Goal: Transaction & Acquisition: Obtain resource

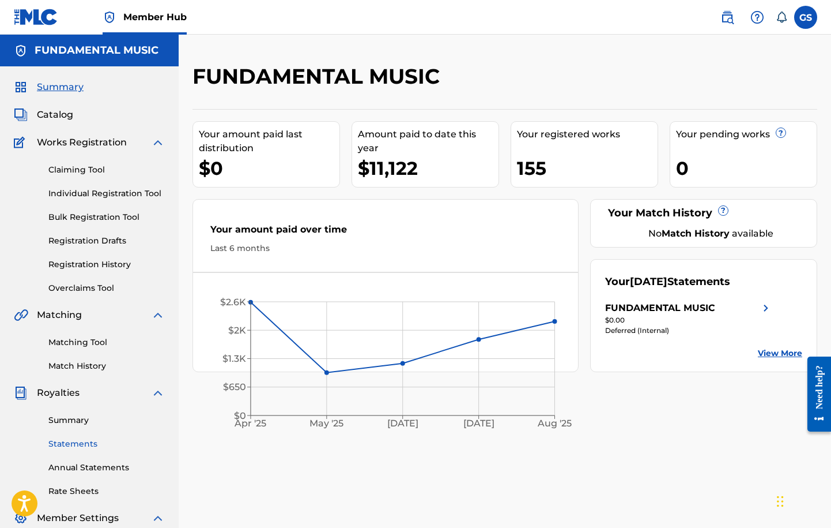
click at [80, 440] on link "Statements" at bounding box center [106, 444] width 116 height 12
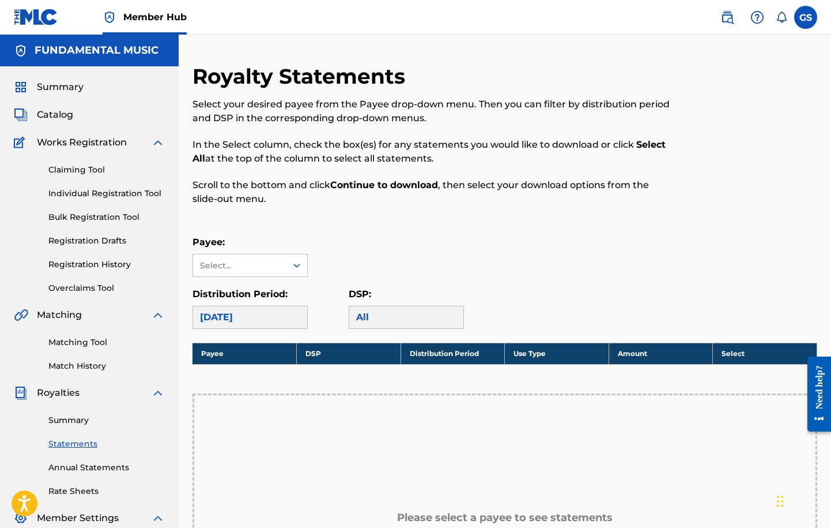
click at [273, 313] on div "[DATE]" at bounding box center [250, 317] width 115 height 23
click at [266, 265] on div "Select..." at bounding box center [239, 265] width 78 height 12
click at [269, 288] on div "FUNDAMENTAL MUSIC" at bounding box center [250, 298] width 114 height 43
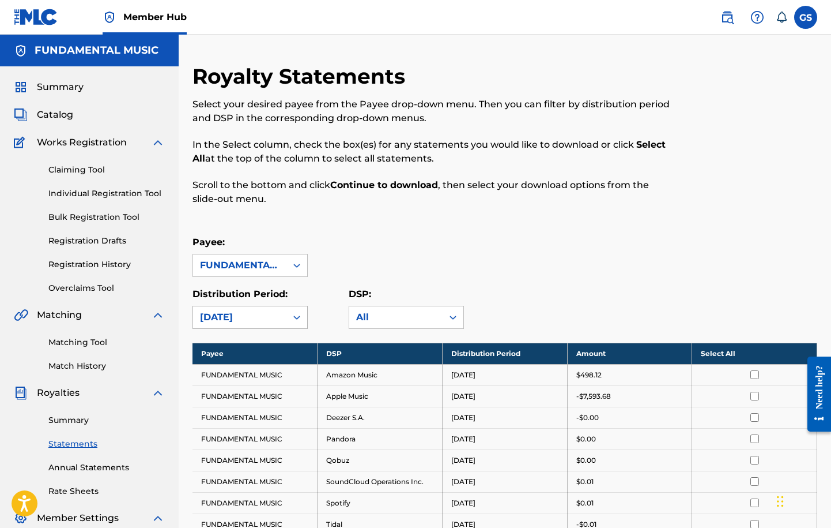
click at [257, 317] on div "[DATE]" at bounding box center [240, 317] width 80 height 14
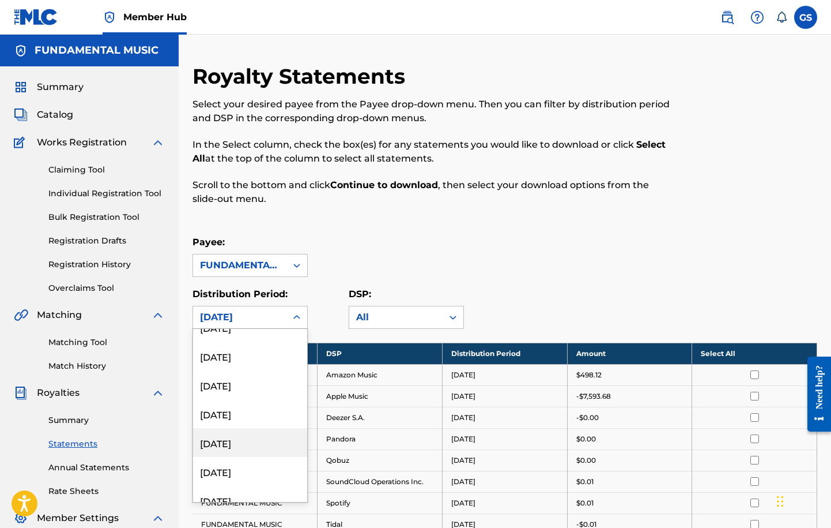
scroll to position [705, 0]
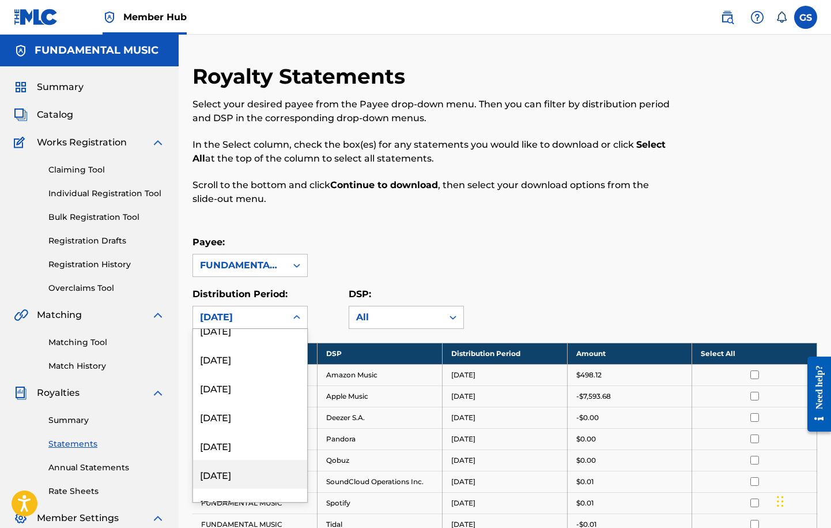
click at [236, 467] on div "[DATE]" at bounding box center [250, 474] width 114 height 29
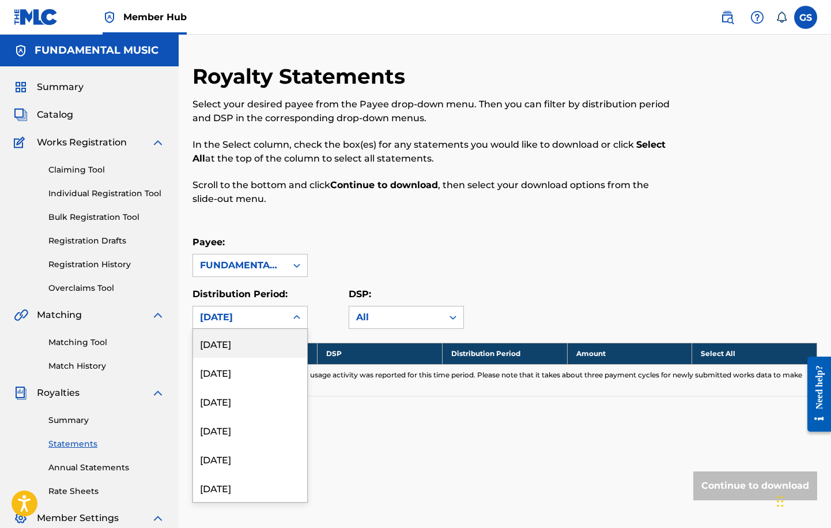
click at [270, 314] on div "[DATE]" at bounding box center [240, 317] width 80 height 14
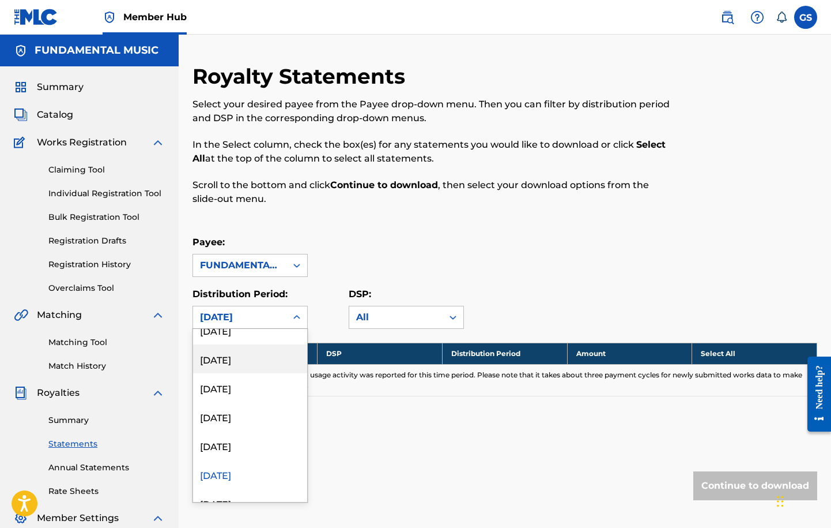
scroll to position [846, 0]
click at [242, 359] on div "[DATE]" at bounding box center [250, 362] width 114 height 29
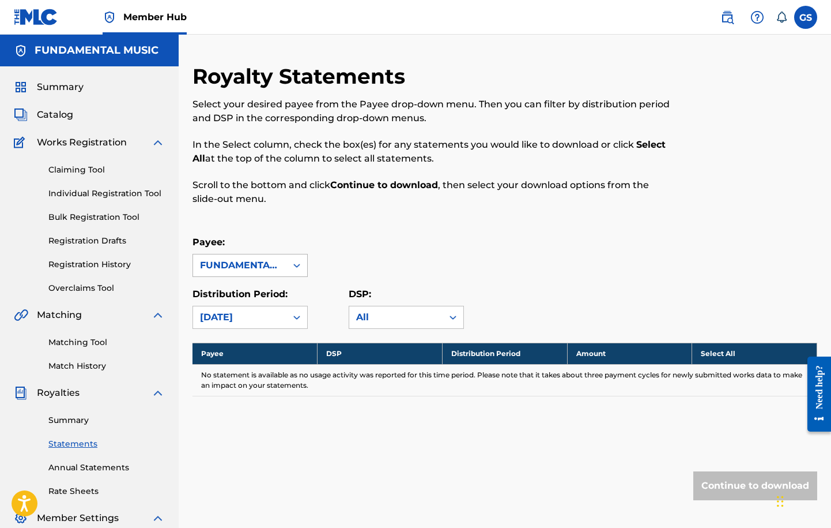
click at [298, 266] on icon at bounding box center [297, 265] width 12 height 12
click at [283, 285] on div "FUNDAMENTAL MUSIC" at bounding box center [250, 298] width 114 height 43
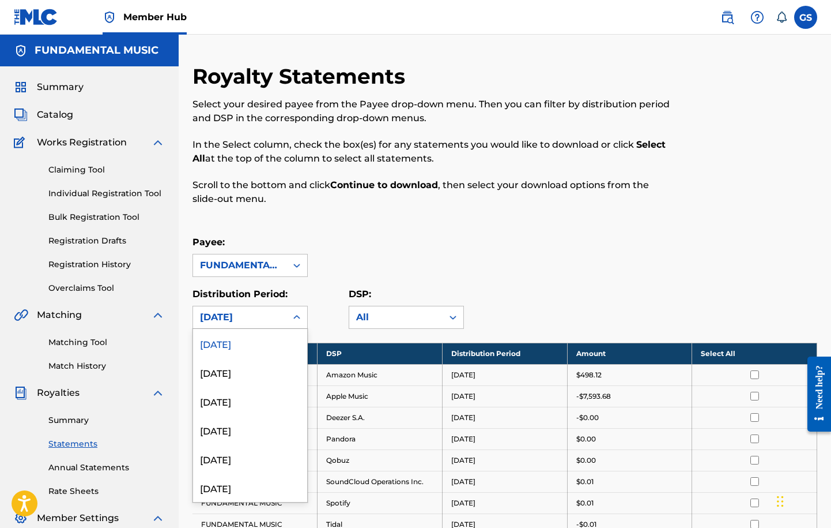
click at [262, 323] on div "[DATE]" at bounding box center [240, 317] width 80 height 14
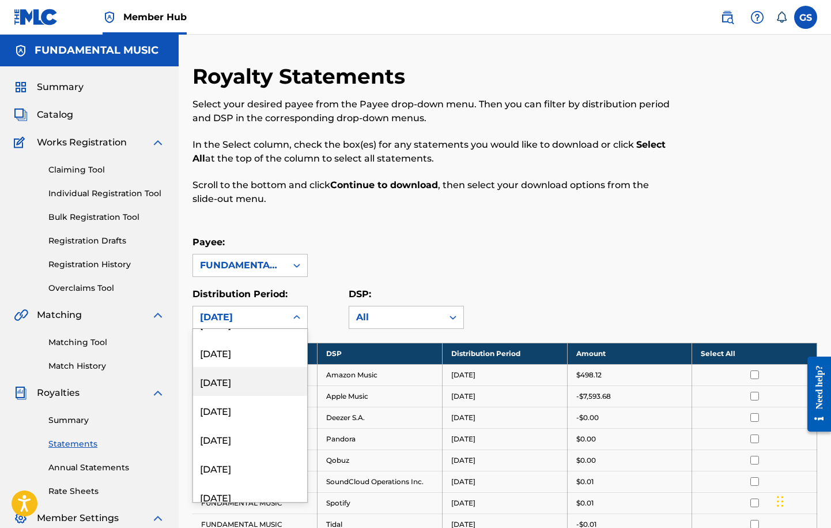
scroll to position [705, 0]
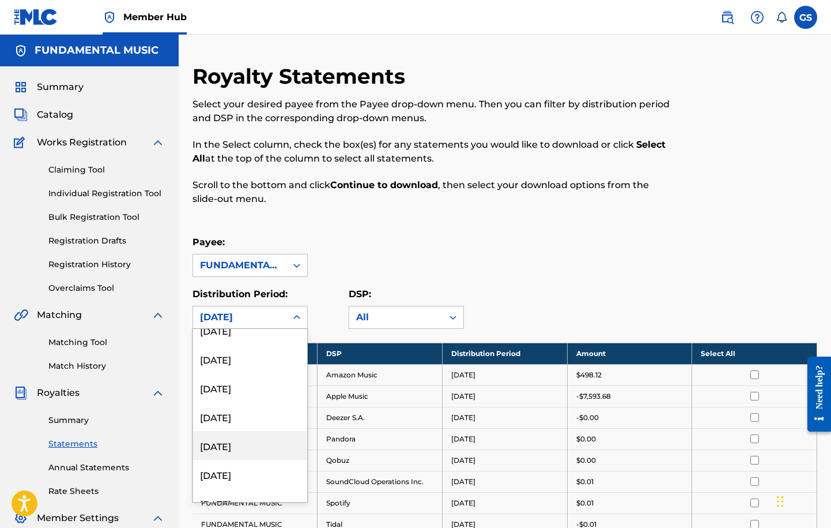
click at [250, 445] on div "[DATE]" at bounding box center [250, 445] width 114 height 29
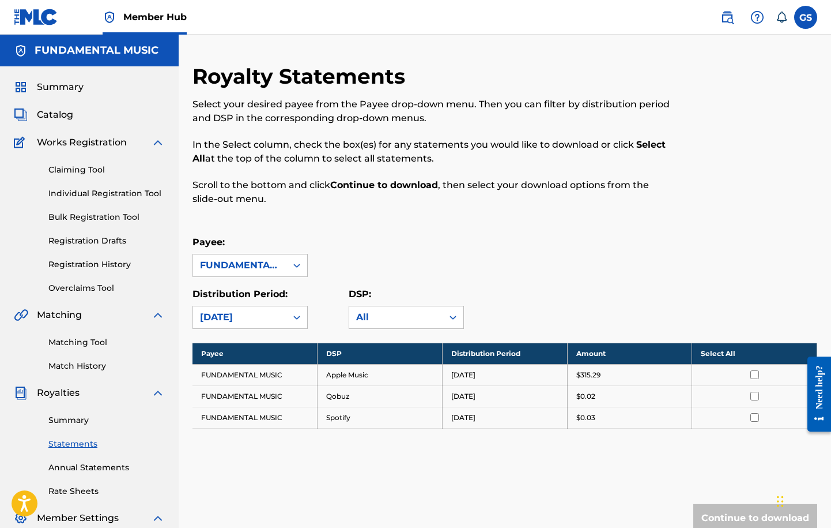
click at [724, 349] on th "Select All" at bounding box center [754, 352] width 125 height 21
click at [748, 513] on button "Continue to download" at bounding box center [756, 517] width 124 height 29
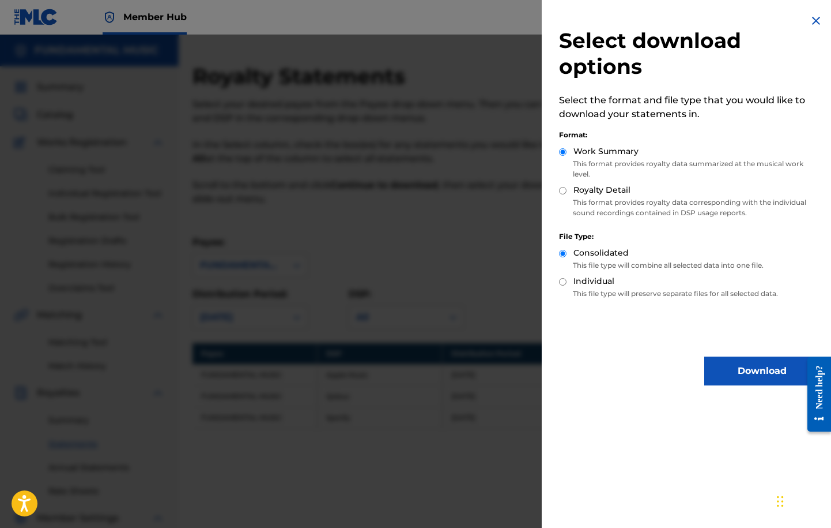
click at [564, 188] on input "Royalty Detail" at bounding box center [562, 190] width 7 height 7
radio input "true"
click at [740, 369] on button "Download" at bounding box center [762, 370] width 115 height 29
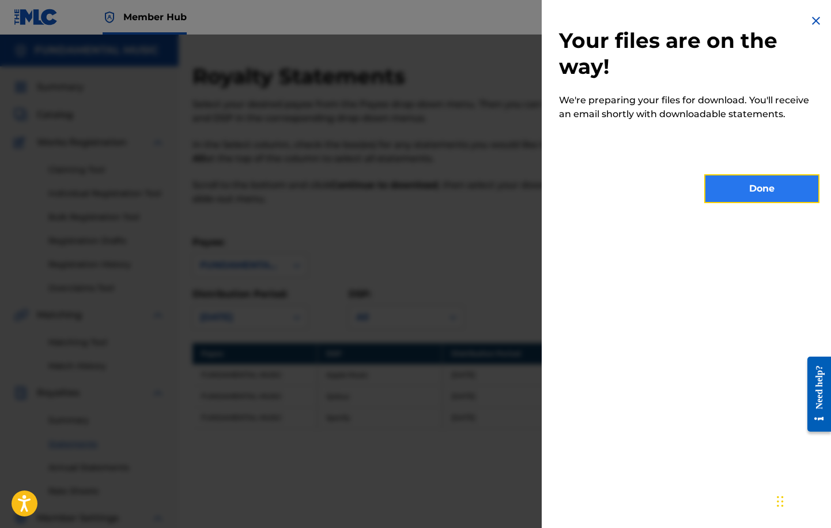
click at [762, 192] on button "Done" at bounding box center [762, 188] width 115 height 29
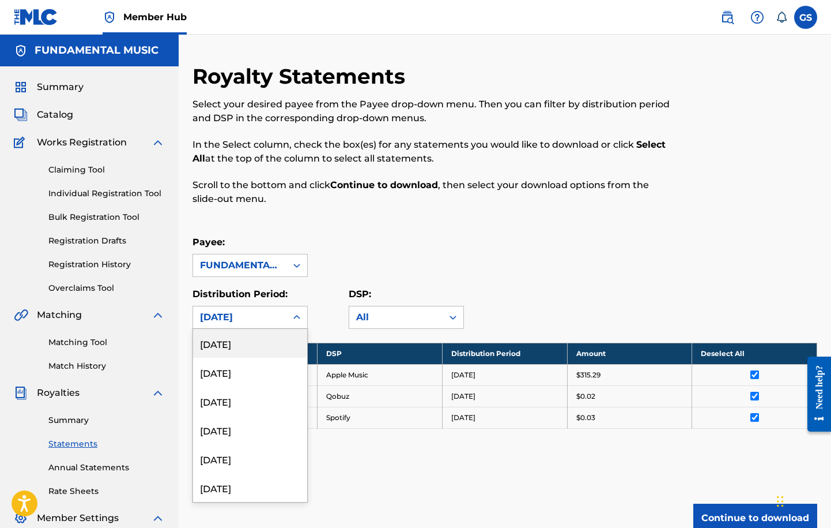
click at [283, 316] on div "[DATE]" at bounding box center [239, 317] width 93 height 22
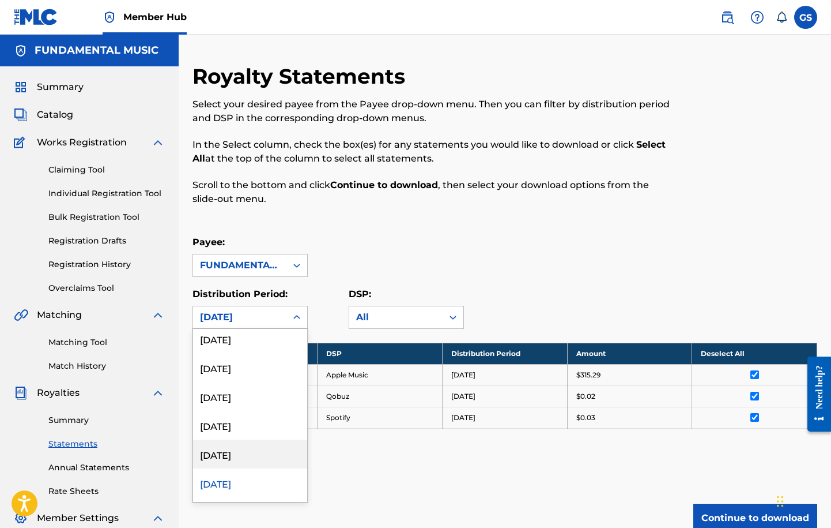
click at [239, 450] on div "[DATE]" at bounding box center [250, 453] width 114 height 29
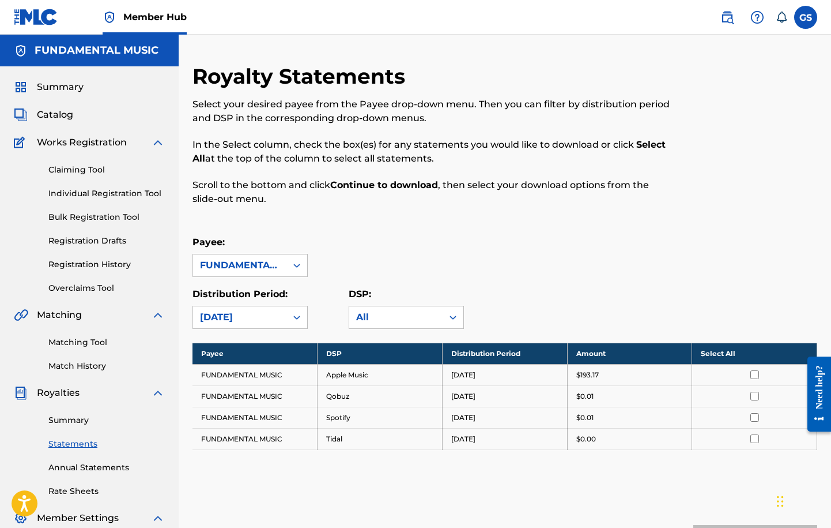
click at [727, 356] on th "Select All" at bounding box center [754, 352] width 125 height 21
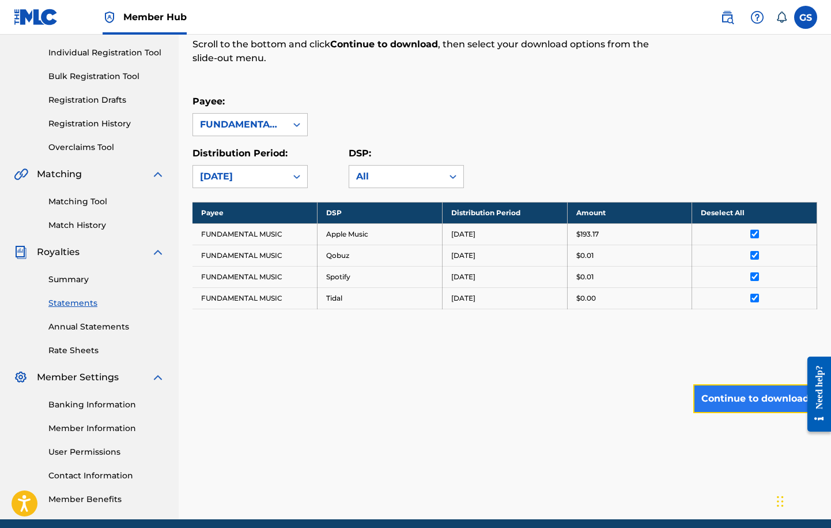
click at [743, 401] on button "Continue to download" at bounding box center [756, 398] width 124 height 29
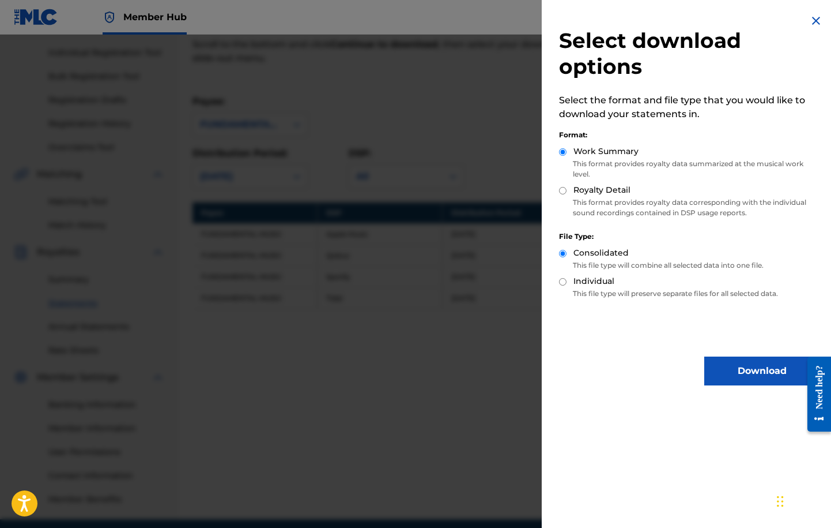
click at [563, 190] on input "Royalty Detail" at bounding box center [562, 190] width 7 height 7
radio input "true"
click at [737, 373] on button "Download" at bounding box center [762, 370] width 115 height 29
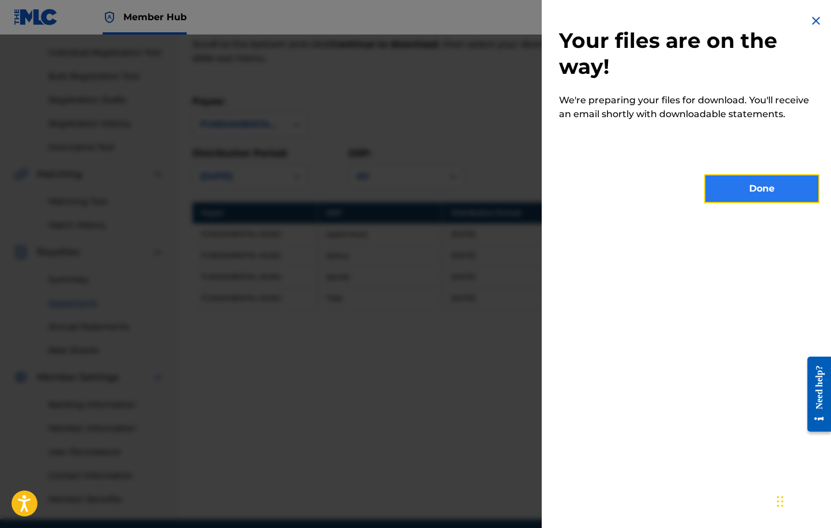
click at [745, 187] on button "Done" at bounding box center [762, 188] width 115 height 29
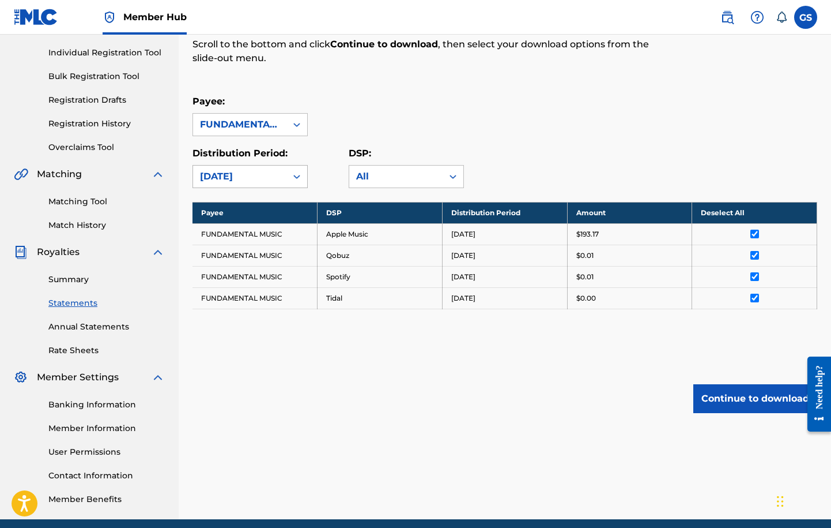
click at [266, 171] on div "[DATE]" at bounding box center [240, 177] width 80 height 14
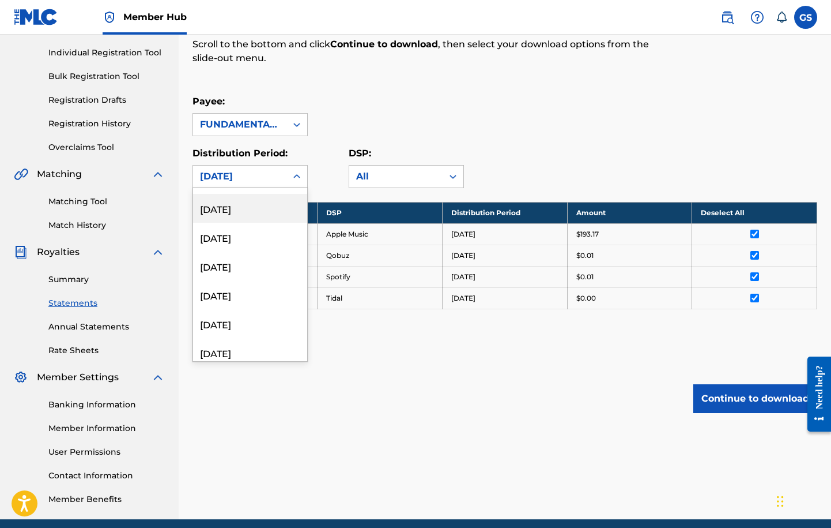
scroll to position [683, 0]
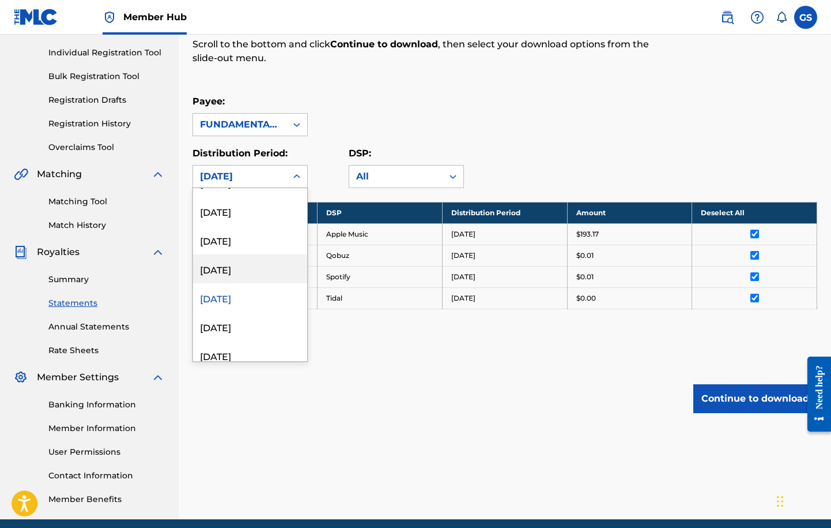
click at [238, 274] on div "[DATE]" at bounding box center [250, 268] width 114 height 29
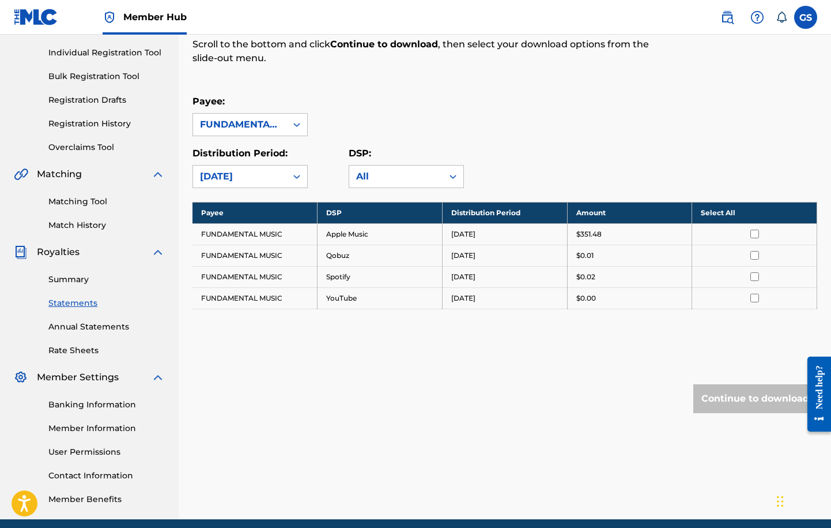
click at [754, 231] on input "checkbox" at bounding box center [755, 233] width 9 height 9
click at [736, 210] on th "Deselect All" at bounding box center [754, 212] width 125 height 21
click at [736, 210] on th "Select All" at bounding box center [754, 212] width 125 height 21
click at [743, 397] on button "Continue to download" at bounding box center [756, 398] width 124 height 29
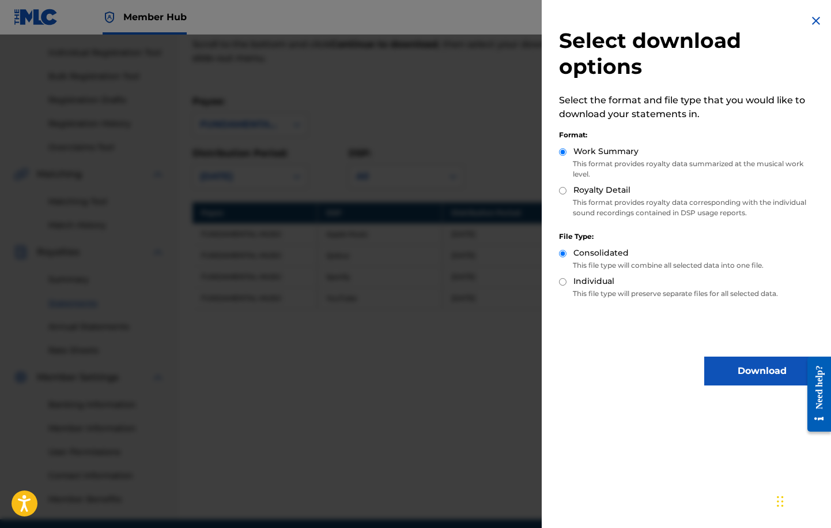
click at [566, 190] on input "Royalty Detail" at bounding box center [562, 190] width 7 height 7
radio input "true"
click at [726, 373] on button "Download" at bounding box center [762, 370] width 115 height 29
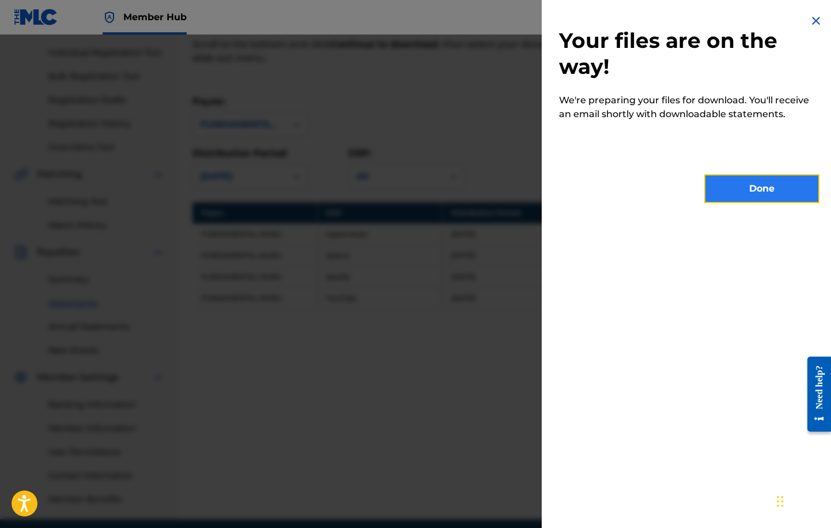
click at [754, 197] on button "Done" at bounding box center [762, 188] width 115 height 29
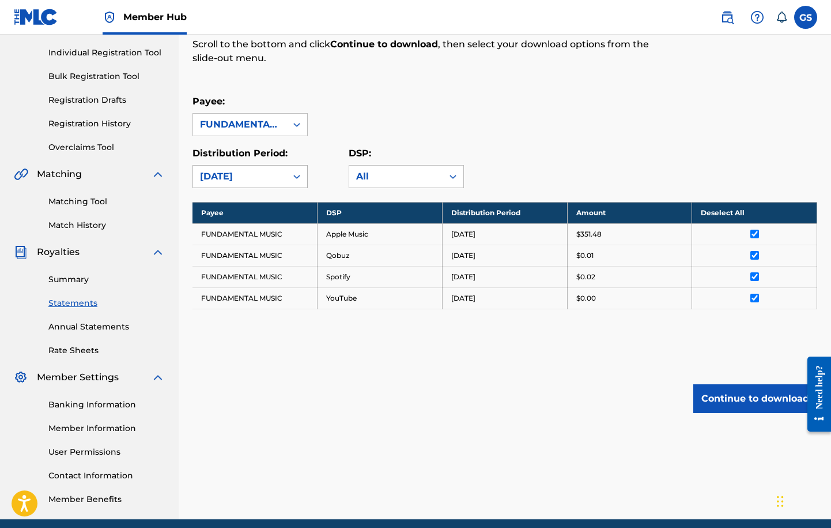
click at [246, 175] on div "[DATE]" at bounding box center [240, 177] width 80 height 14
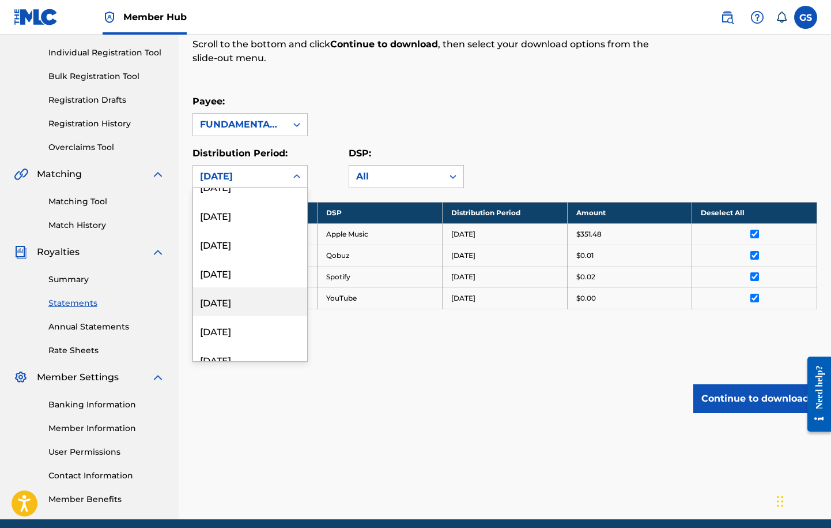
scroll to position [705, 0]
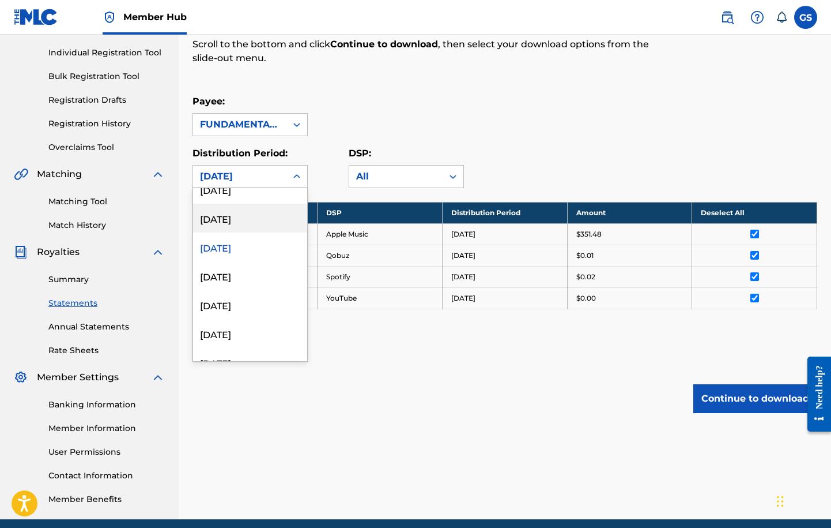
click at [246, 219] on div "[DATE]" at bounding box center [250, 218] width 114 height 29
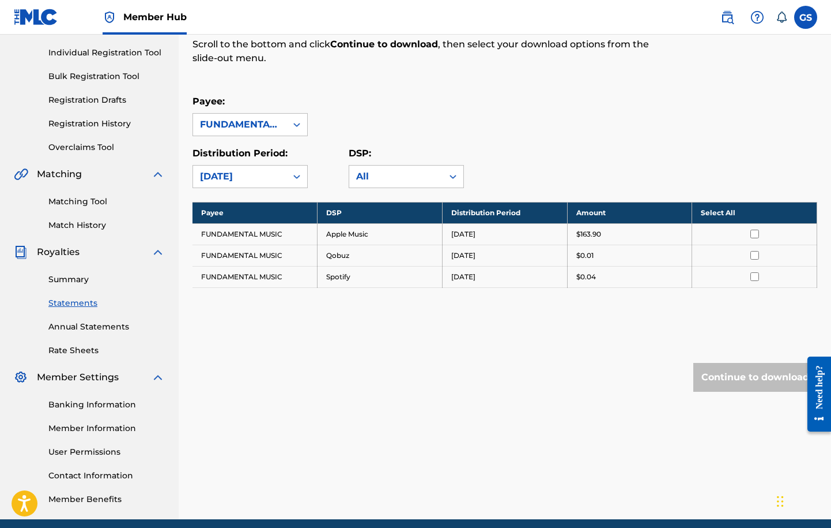
click at [724, 217] on th "Select All" at bounding box center [754, 212] width 125 height 21
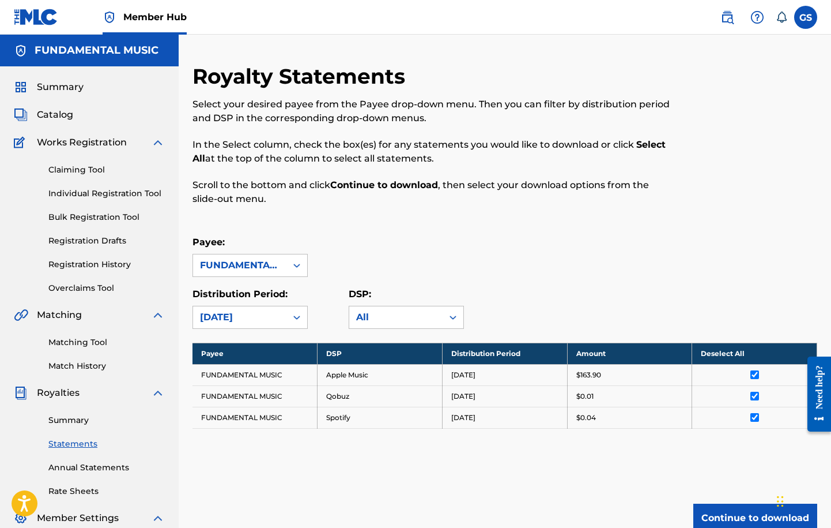
scroll to position [141, 0]
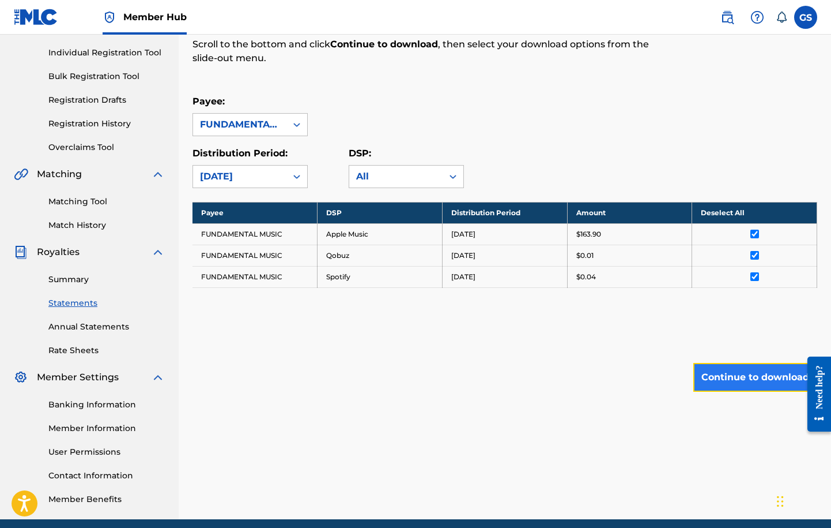
click at [732, 381] on button "Continue to download" at bounding box center [756, 377] width 124 height 29
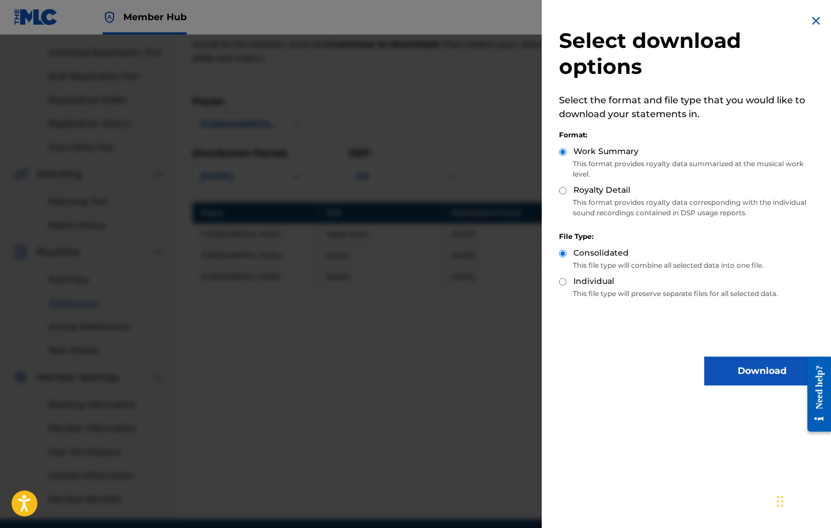
click at [564, 190] on input "Royalty Detail" at bounding box center [562, 190] width 7 height 7
radio input "true"
click at [730, 374] on button "Download" at bounding box center [762, 370] width 115 height 29
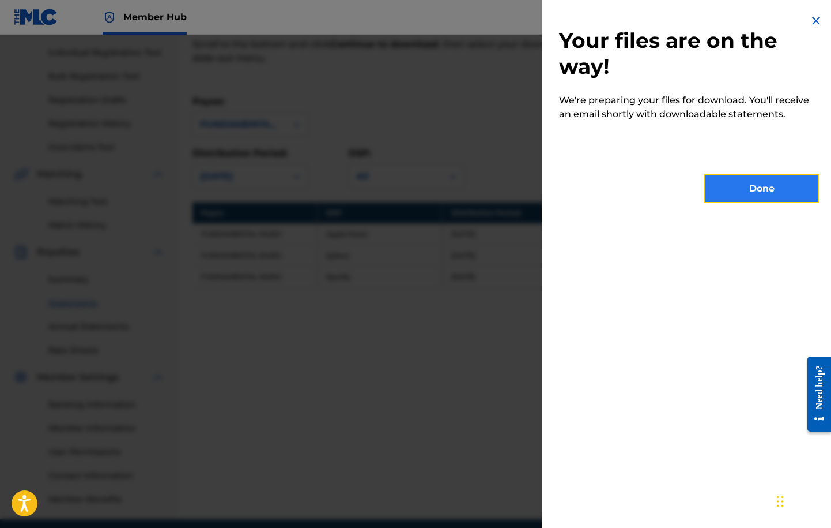
click at [758, 189] on button "Done" at bounding box center [762, 188] width 115 height 29
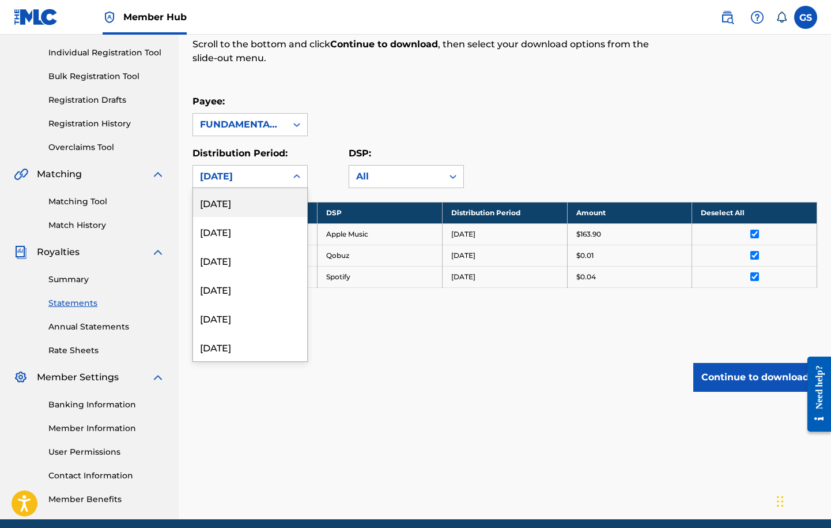
click at [265, 168] on div "[DATE]" at bounding box center [239, 176] width 93 height 22
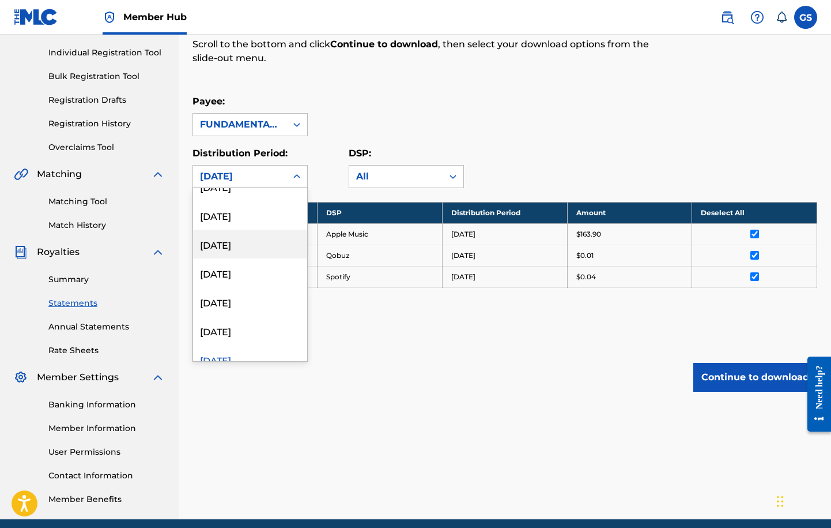
scroll to position [705, 0]
click at [259, 193] on div "[DATE]" at bounding box center [250, 189] width 114 height 29
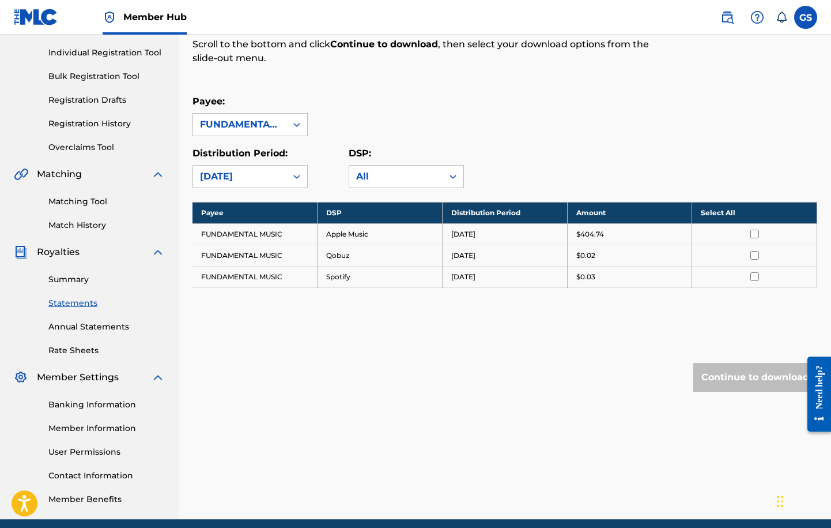
click at [720, 208] on th "Select All" at bounding box center [754, 212] width 125 height 21
click at [759, 377] on button "Continue to download" at bounding box center [756, 377] width 124 height 29
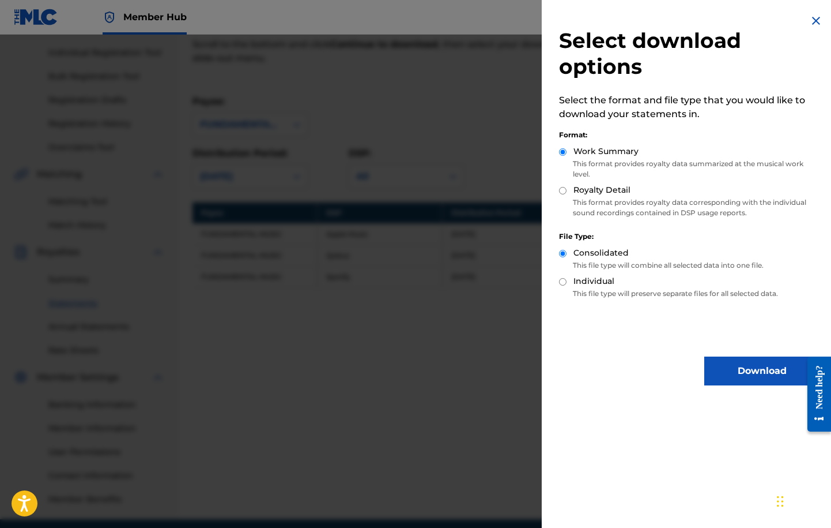
click at [560, 188] on input "Royalty Detail" at bounding box center [562, 190] width 7 height 7
radio input "true"
click at [738, 371] on button "Download" at bounding box center [762, 370] width 115 height 29
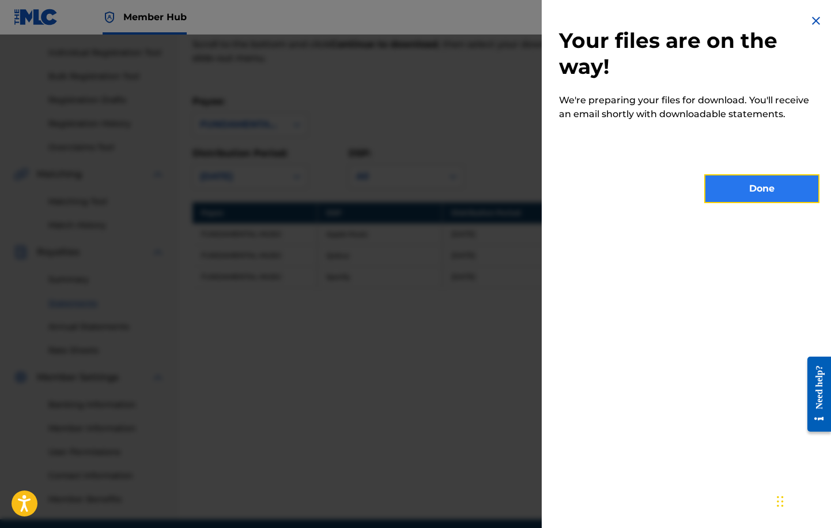
click at [765, 201] on button "Done" at bounding box center [762, 188] width 115 height 29
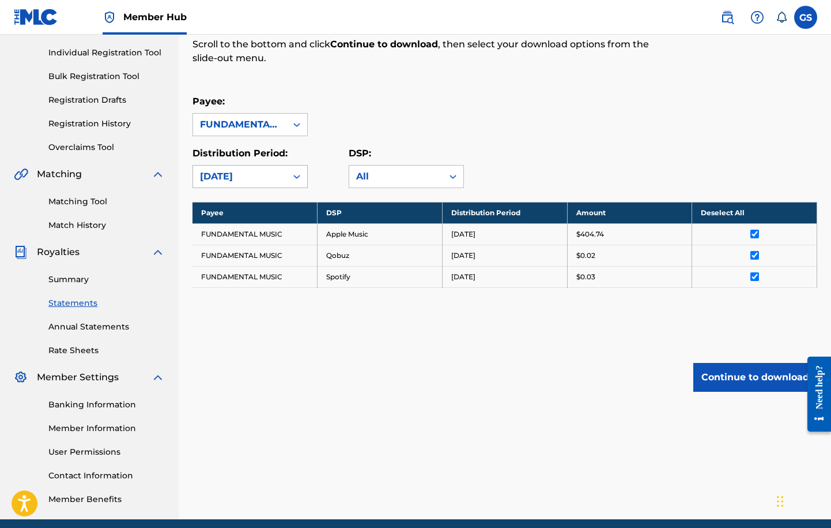
click at [292, 172] on icon at bounding box center [297, 177] width 12 height 12
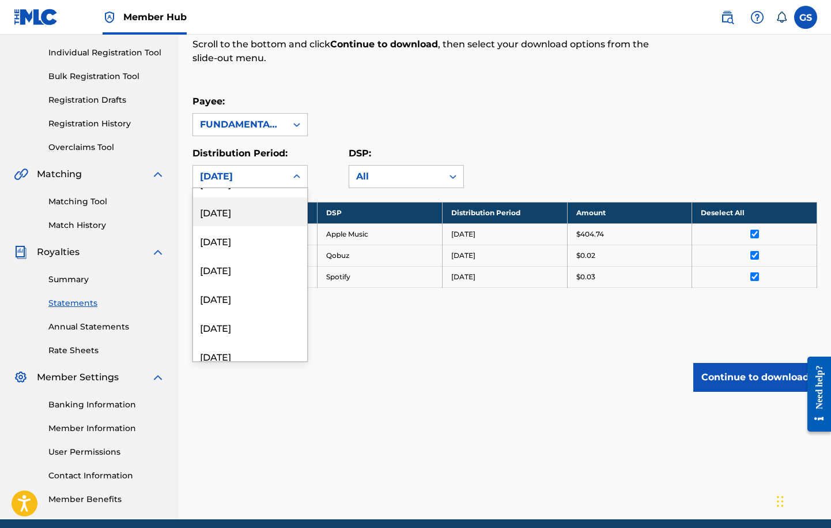
scroll to position [564, 0]
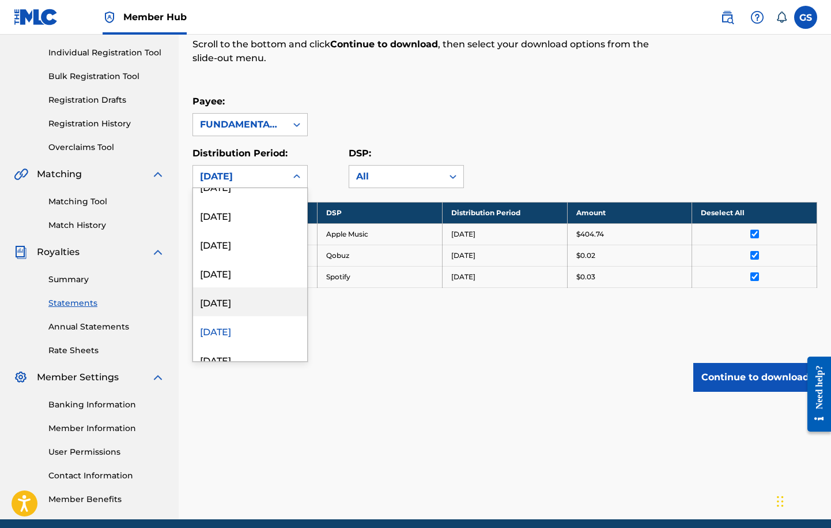
click at [236, 302] on div "[DATE]" at bounding box center [250, 301] width 114 height 29
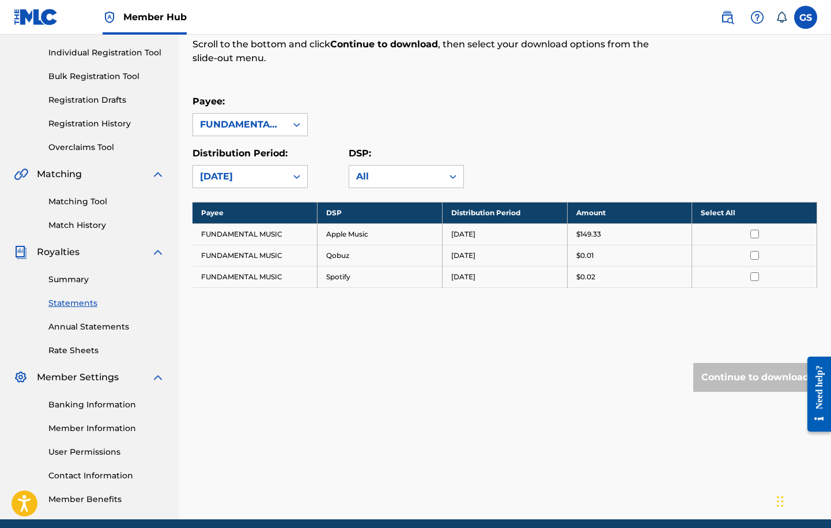
click at [723, 213] on th "Select All" at bounding box center [754, 212] width 125 height 21
click at [741, 372] on button "Continue to download" at bounding box center [756, 377] width 124 height 29
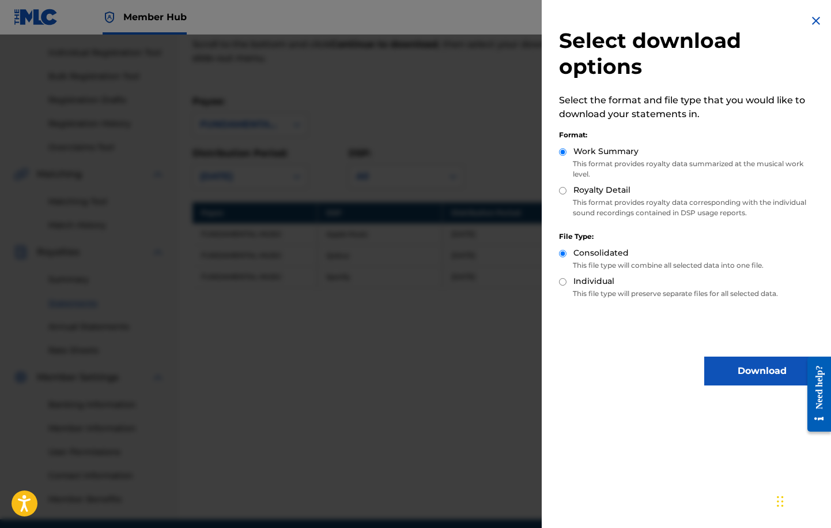
click at [563, 187] on div "Royalty Detail" at bounding box center [689, 190] width 261 height 13
click at [565, 191] on input "Royalty Detail" at bounding box center [562, 190] width 7 height 7
radio input "true"
click at [733, 362] on button "Download" at bounding box center [762, 370] width 115 height 29
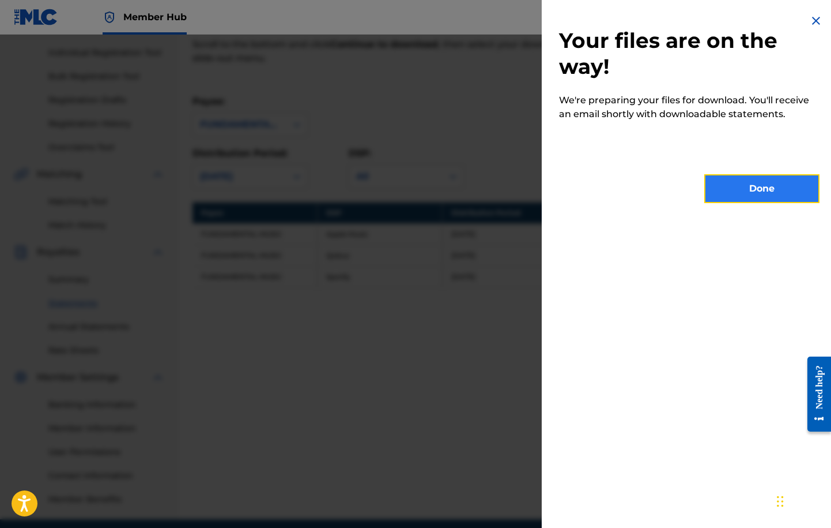
click at [779, 194] on button "Done" at bounding box center [762, 188] width 115 height 29
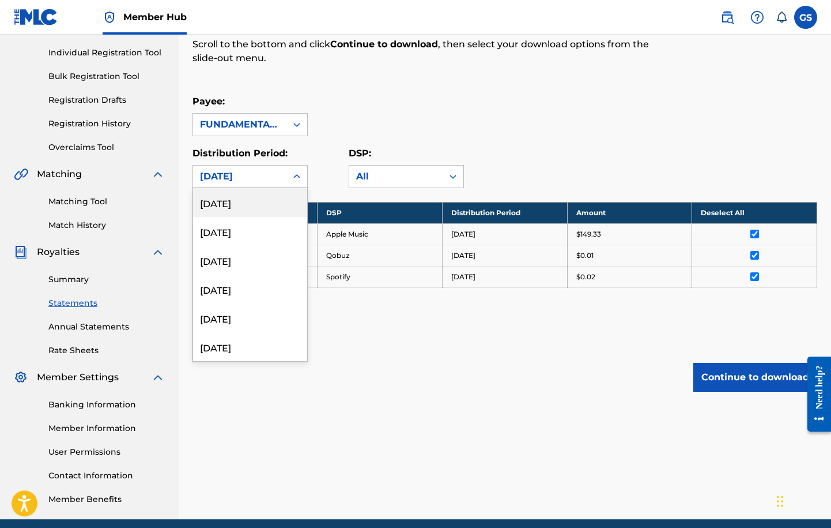
click at [276, 178] on div "[DATE]" at bounding box center [240, 177] width 80 height 14
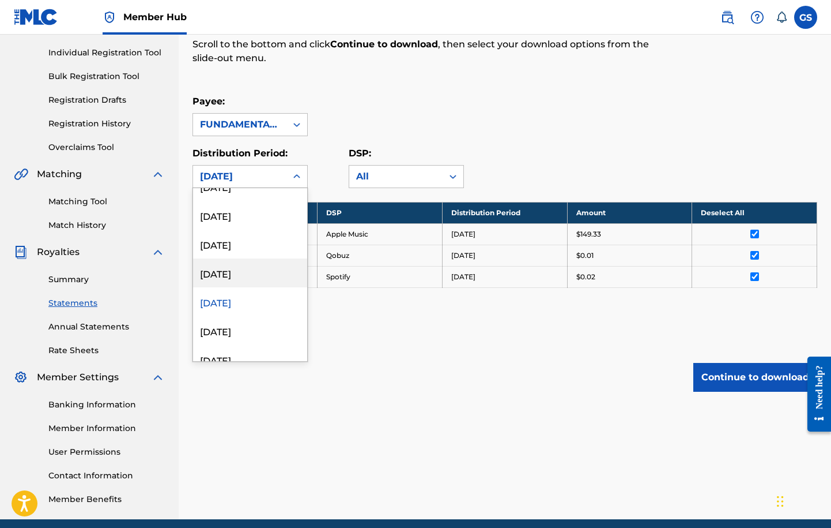
click at [265, 274] on div "[DATE]" at bounding box center [250, 272] width 114 height 29
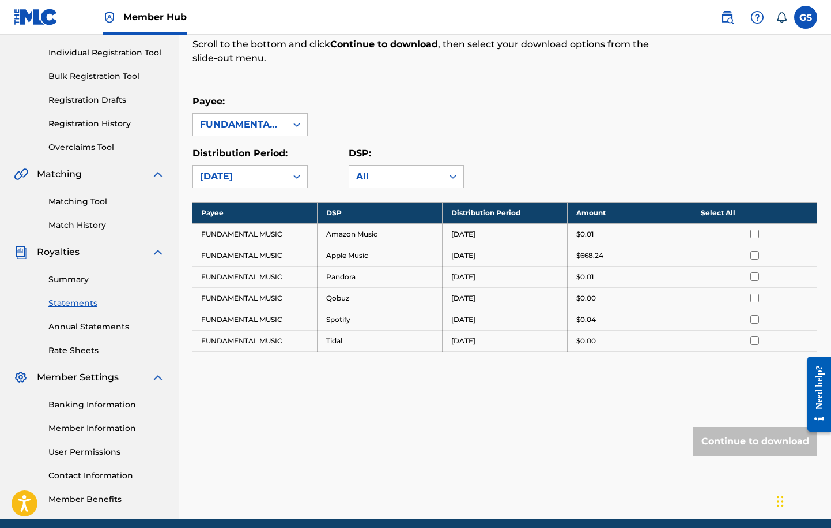
click at [720, 212] on th "Select All" at bounding box center [754, 212] width 125 height 21
click at [754, 442] on button "Continue to download" at bounding box center [756, 441] width 124 height 29
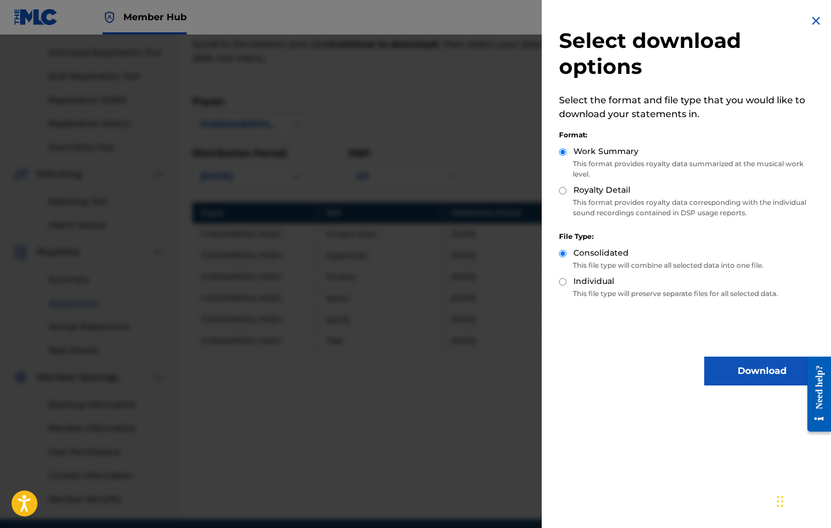
click at [565, 191] on input "Royalty Detail" at bounding box center [562, 190] width 7 height 7
radio input "true"
click at [750, 369] on button "Download" at bounding box center [762, 370] width 115 height 29
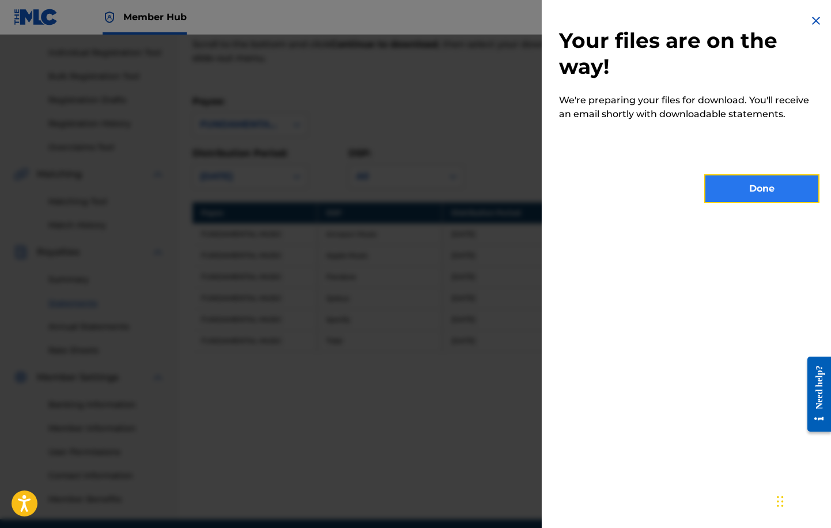
click at [751, 193] on button "Done" at bounding box center [762, 188] width 115 height 29
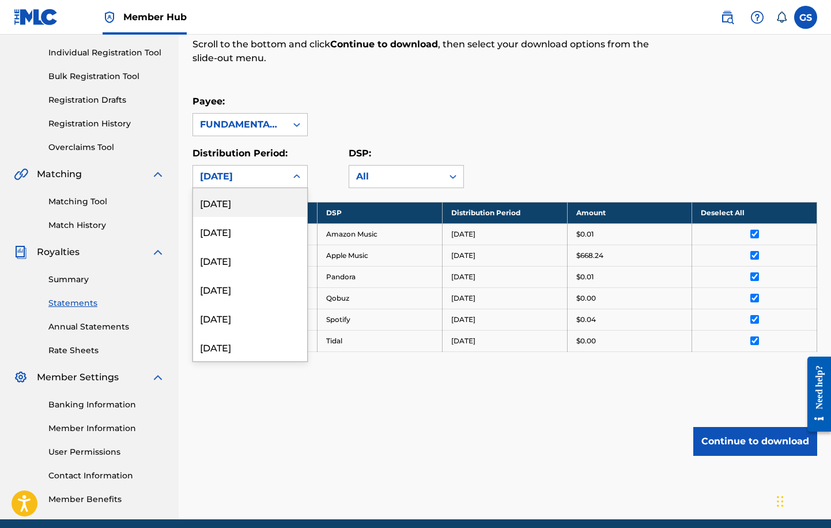
click at [254, 179] on div "[DATE]" at bounding box center [240, 177] width 80 height 14
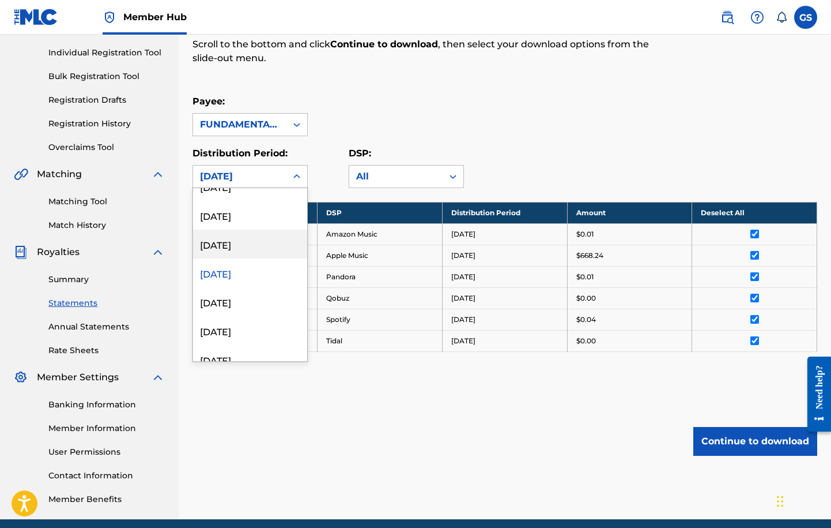
click at [240, 242] on div "[DATE]" at bounding box center [250, 243] width 114 height 29
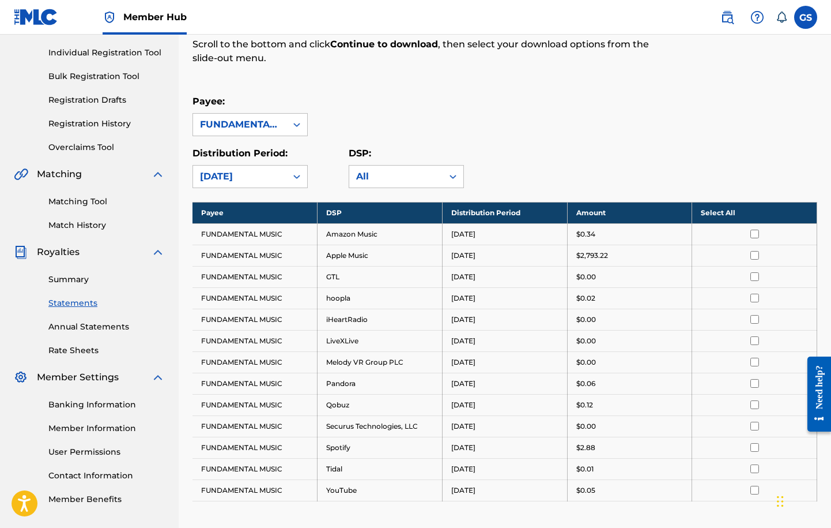
click at [755, 233] on input "checkbox" at bounding box center [755, 233] width 9 height 9
click at [743, 210] on th "Deselect All" at bounding box center [754, 212] width 125 height 21
click at [743, 210] on th "Select All" at bounding box center [754, 212] width 125 height 21
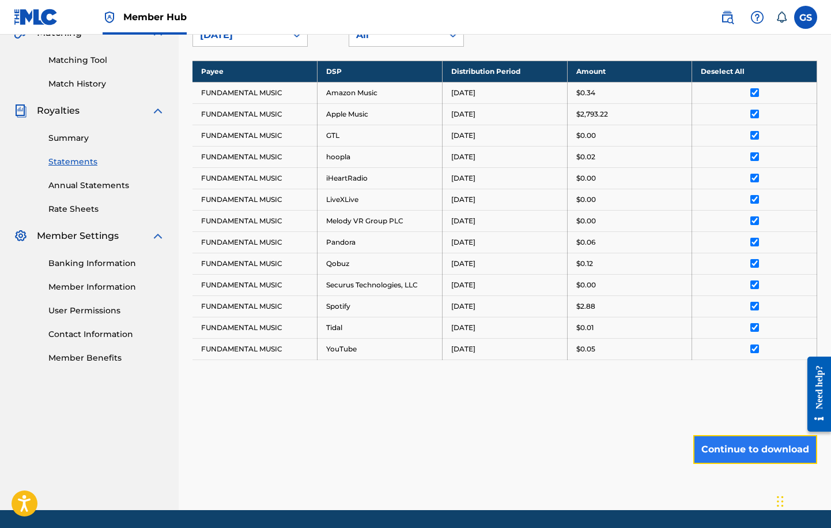
click at [748, 454] on button "Continue to download" at bounding box center [756, 449] width 124 height 29
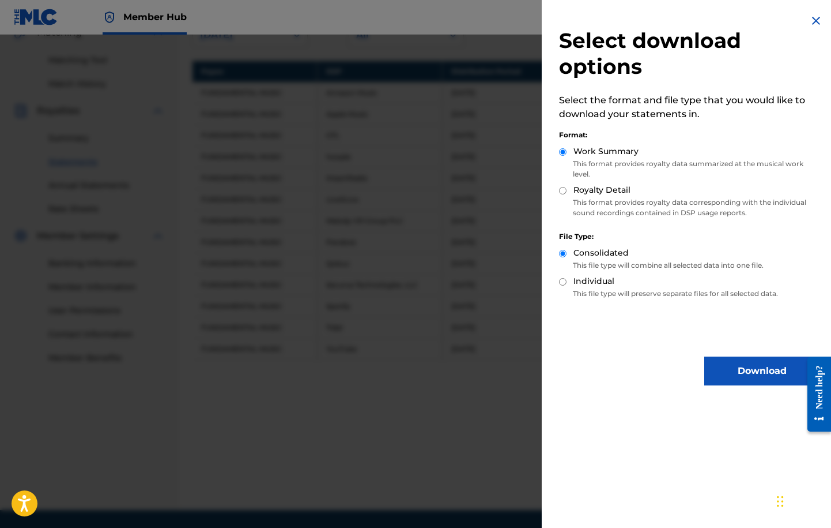
click at [564, 192] on input "Royalty Detail" at bounding box center [562, 190] width 7 height 7
radio input "true"
click at [746, 374] on button "Download" at bounding box center [762, 370] width 115 height 29
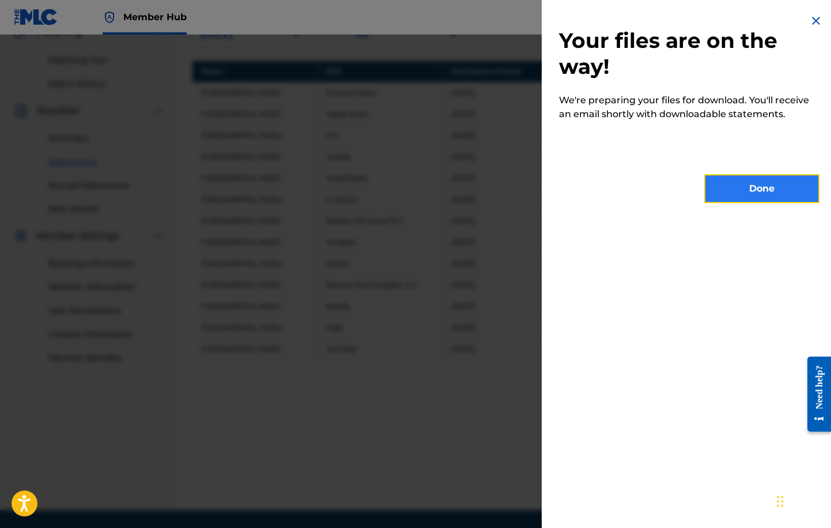
click at [768, 195] on button "Done" at bounding box center [762, 188] width 115 height 29
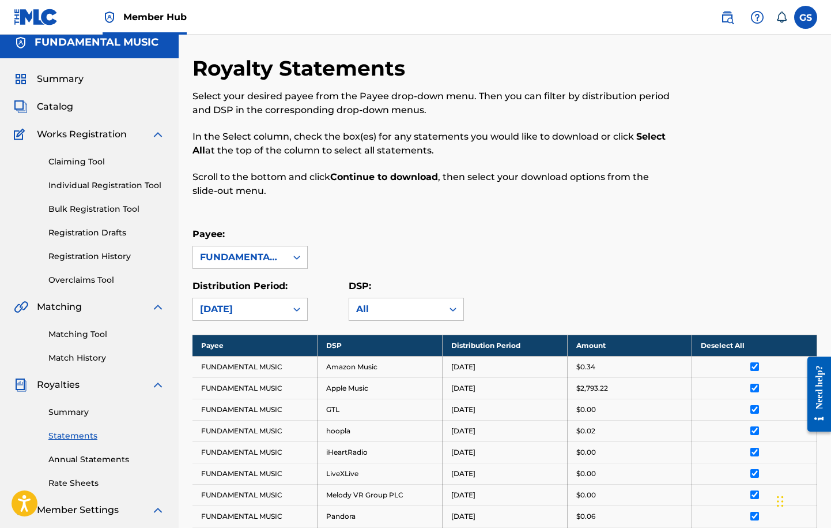
scroll to position [0, 0]
